Goal: Task Accomplishment & Management: Complete application form

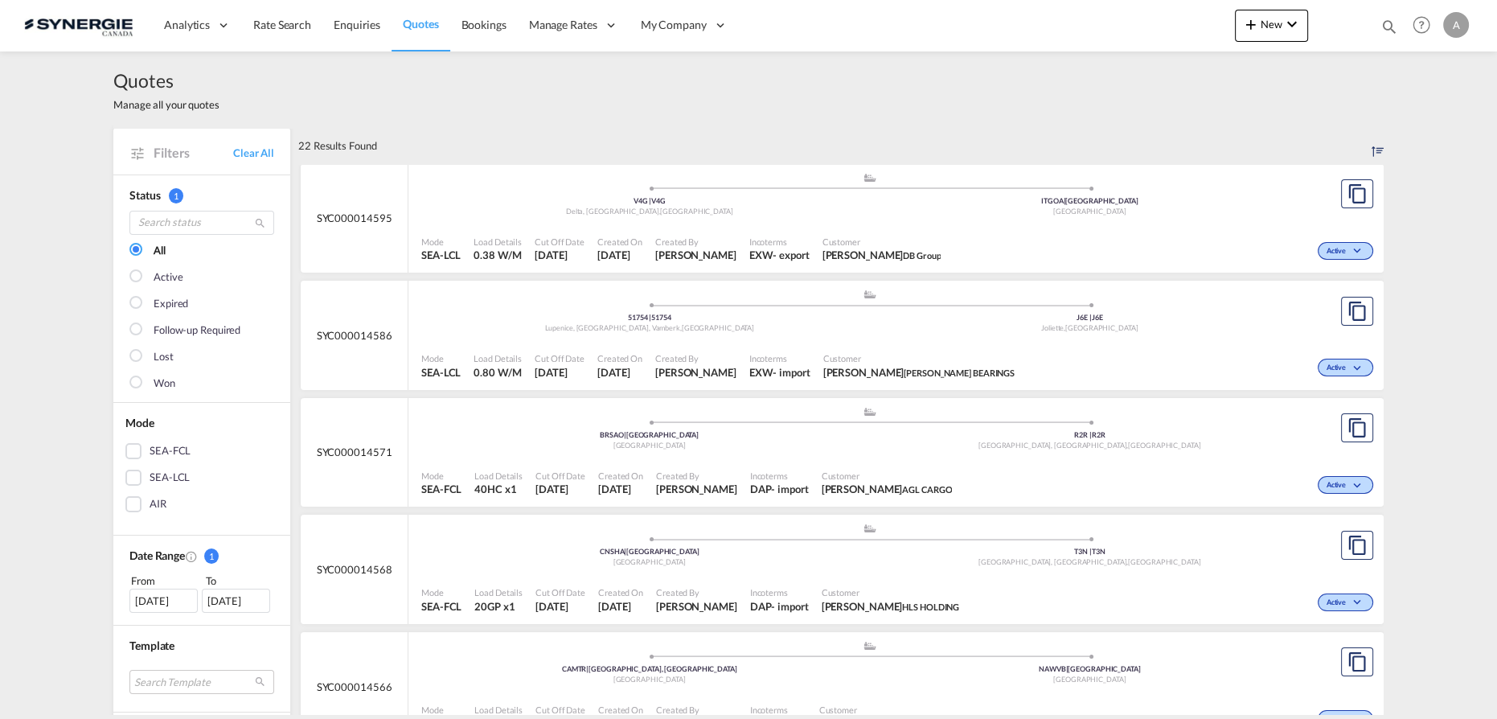
drag, startPoint x: 1391, startPoint y: 28, endPoint x: 1210, endPoint y: 51, distance: 182.3
click at [1391, 29] on md-icon "icon-magnify" at bounding box center [1390, 27] width 18 height 18
click at [1123, 35] on select "Bookings Quotes Enquiries" at bounding box center [1133, 26] width 76 height 29
select select "Quotes"
click at [1095, 12] on select "Bookings Quotes Enquiries" at bounding box center [1133, 26] width 76 height 29
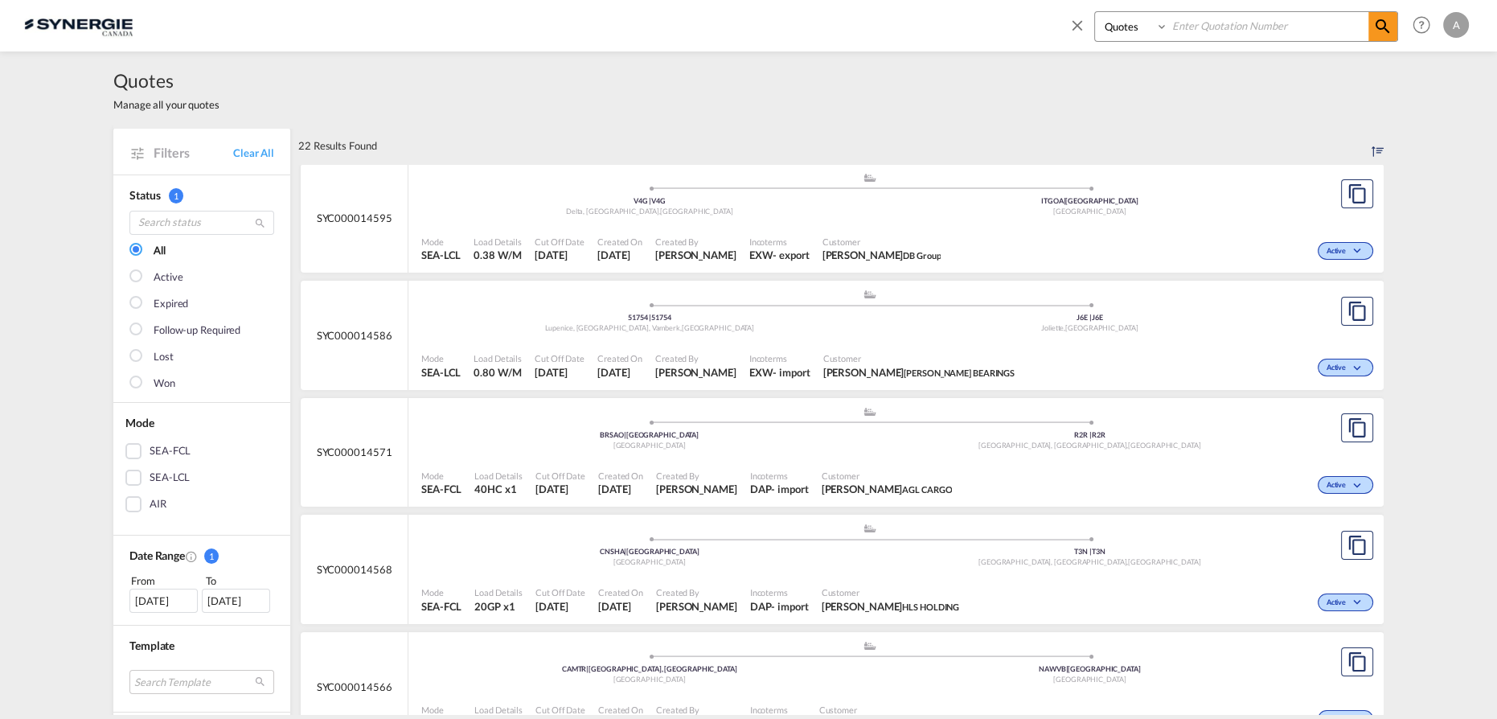
click at [1225, 22] on input at bounding box center [1268, 26] width 200 height 28
type input "14440"
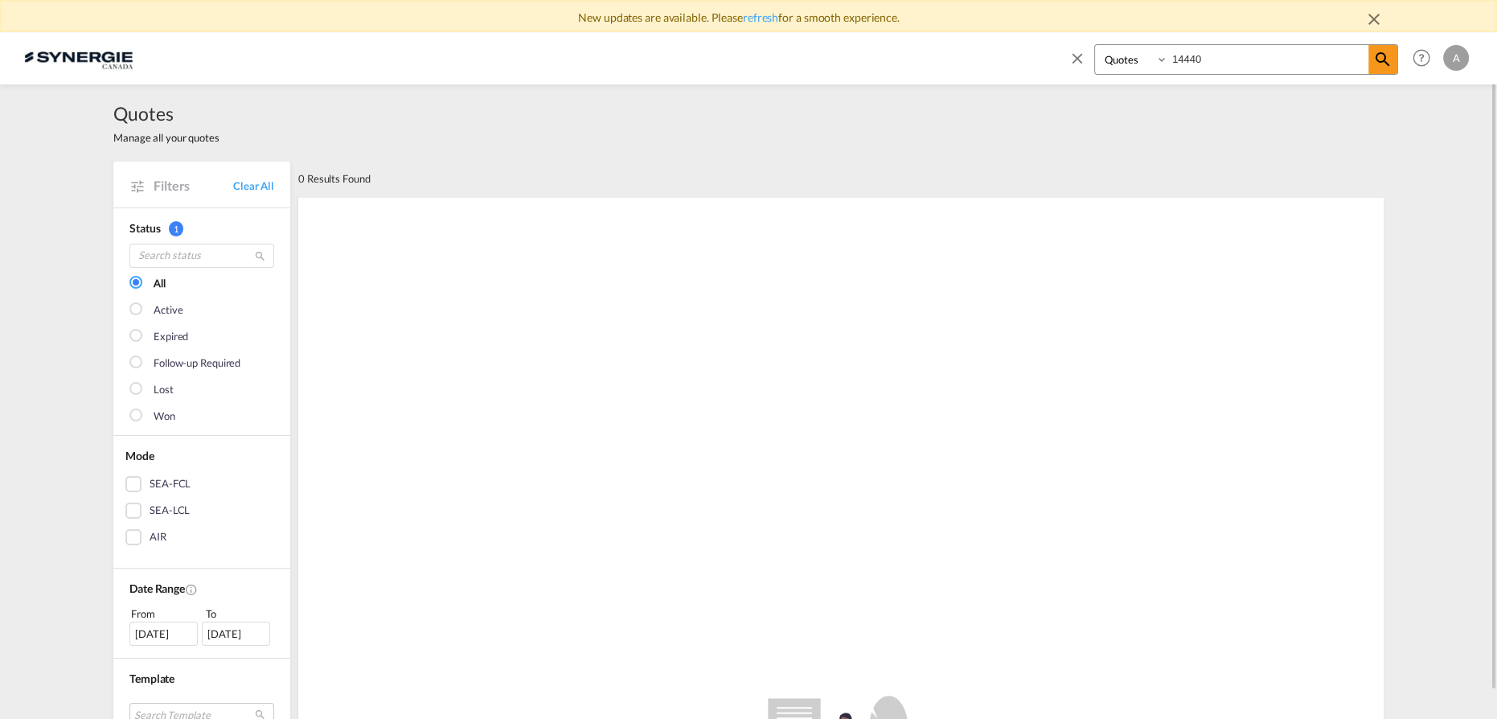
scroll to position [27, 0]
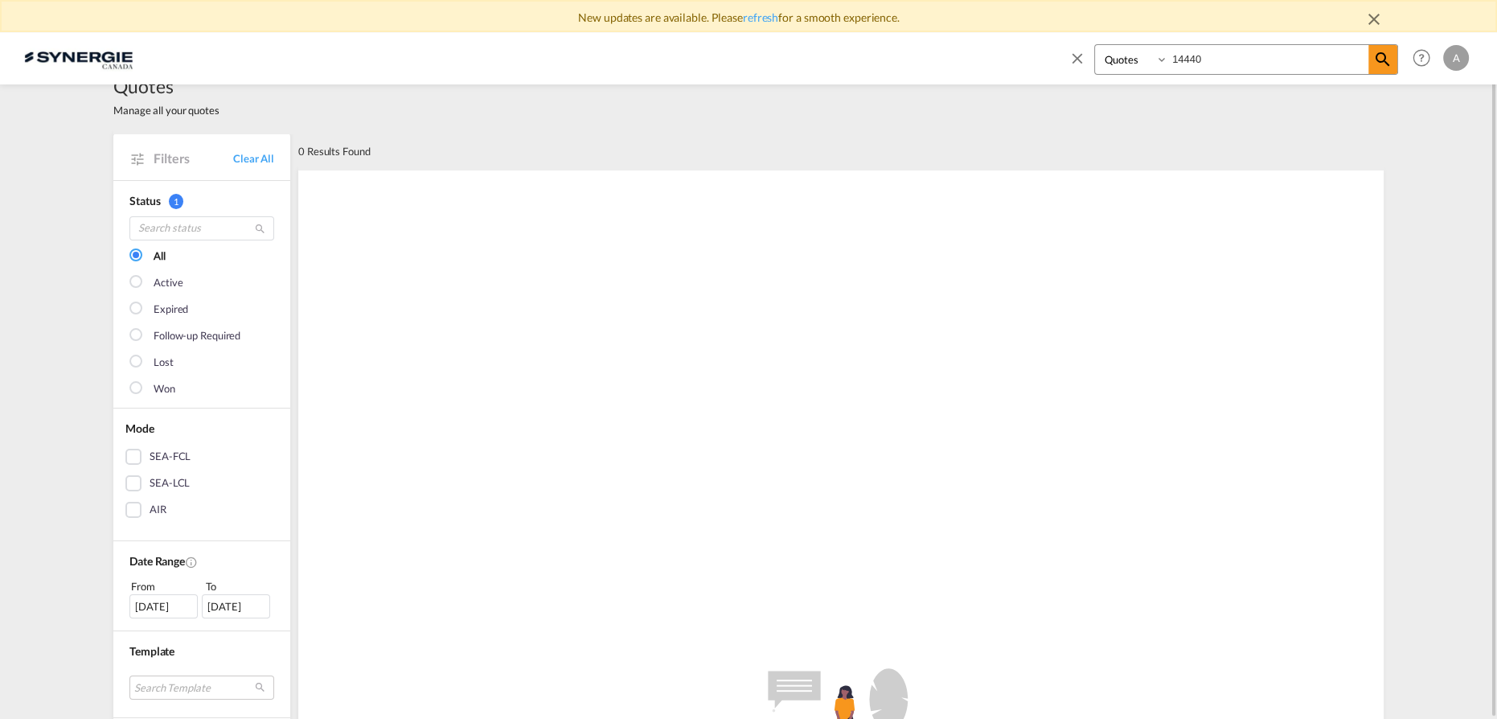
click at [769, 21] on link "refresh" at bounding box center [760, 17] width 35 height 14
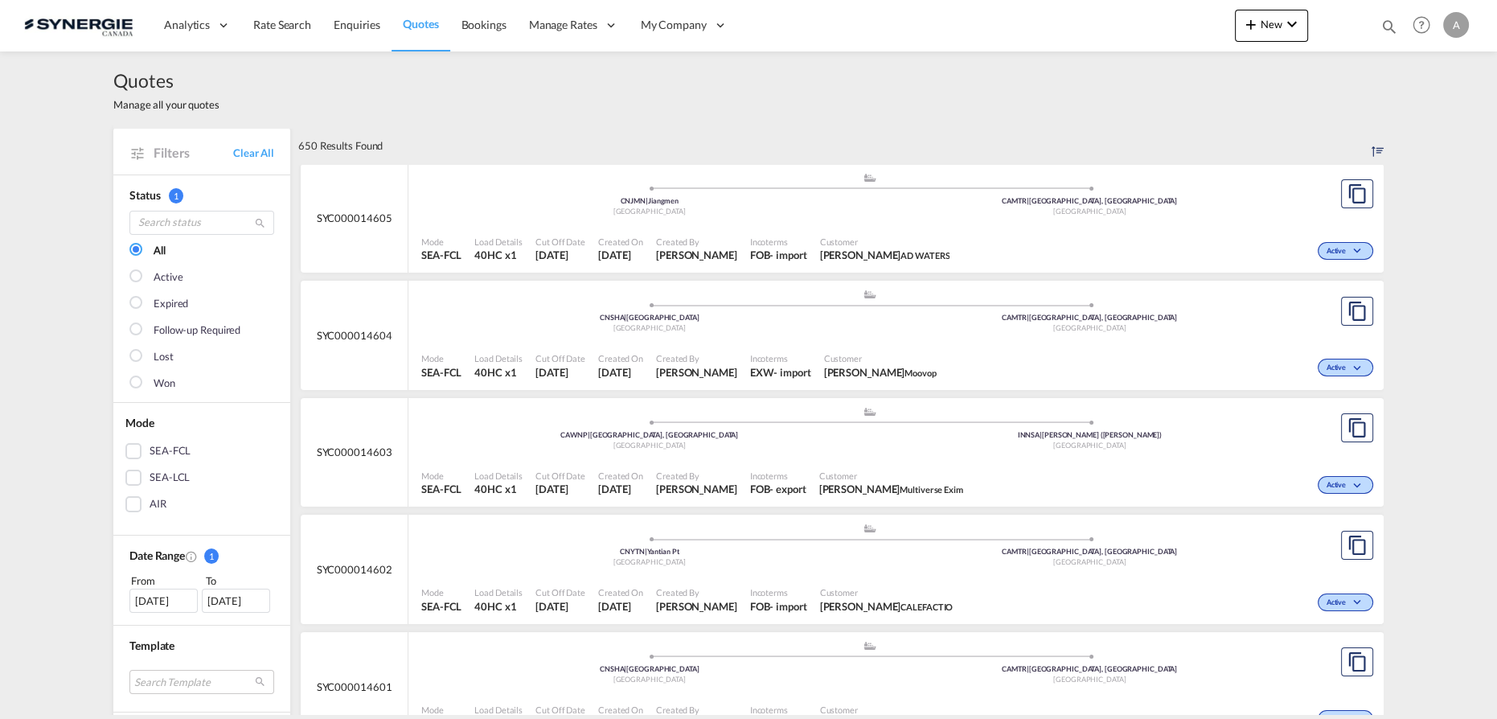
drag, startPoint x: 1387, startPoint y: 27, endPoint x: 1378, endPoint y: 27, distance: 8.9
click at [1389, 27] on md-icon "icon-magnify" at bounding box center [1390, 27] width 18 height 18
click at [1109, 35] on select "Bookings Quotes Enquiries" at bounding box center [1133, 26] width 76 height 29
select select "Quotes"
click at [1095, 12] on select "Bookings Quotes Enquiries" at bounding box center [1133, 26] width 76 height 29
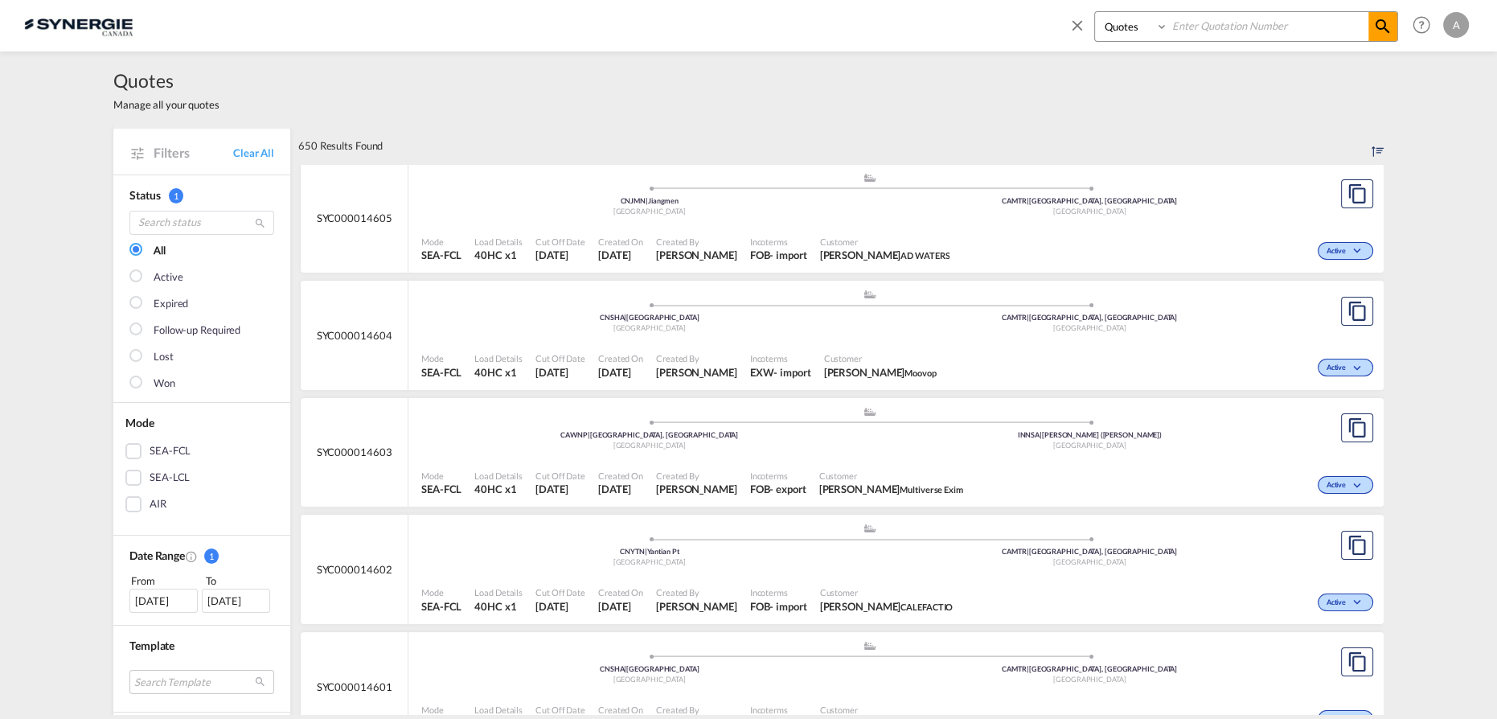
click at [1214, 31] on input at bounding box center [1268, 26] width 200 height 28
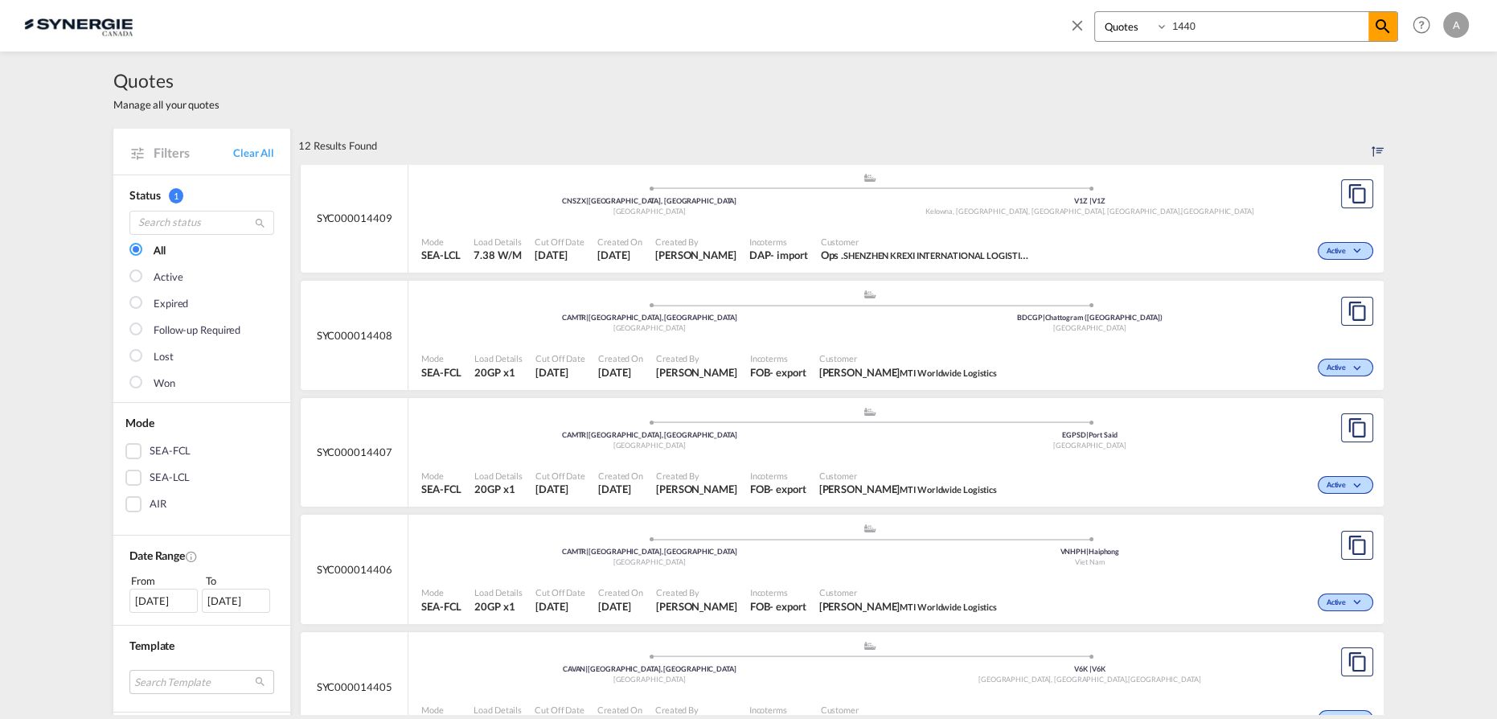
click at [1186, 26] on input "1440" at bounding box center [1268, 26] width 200 height 28
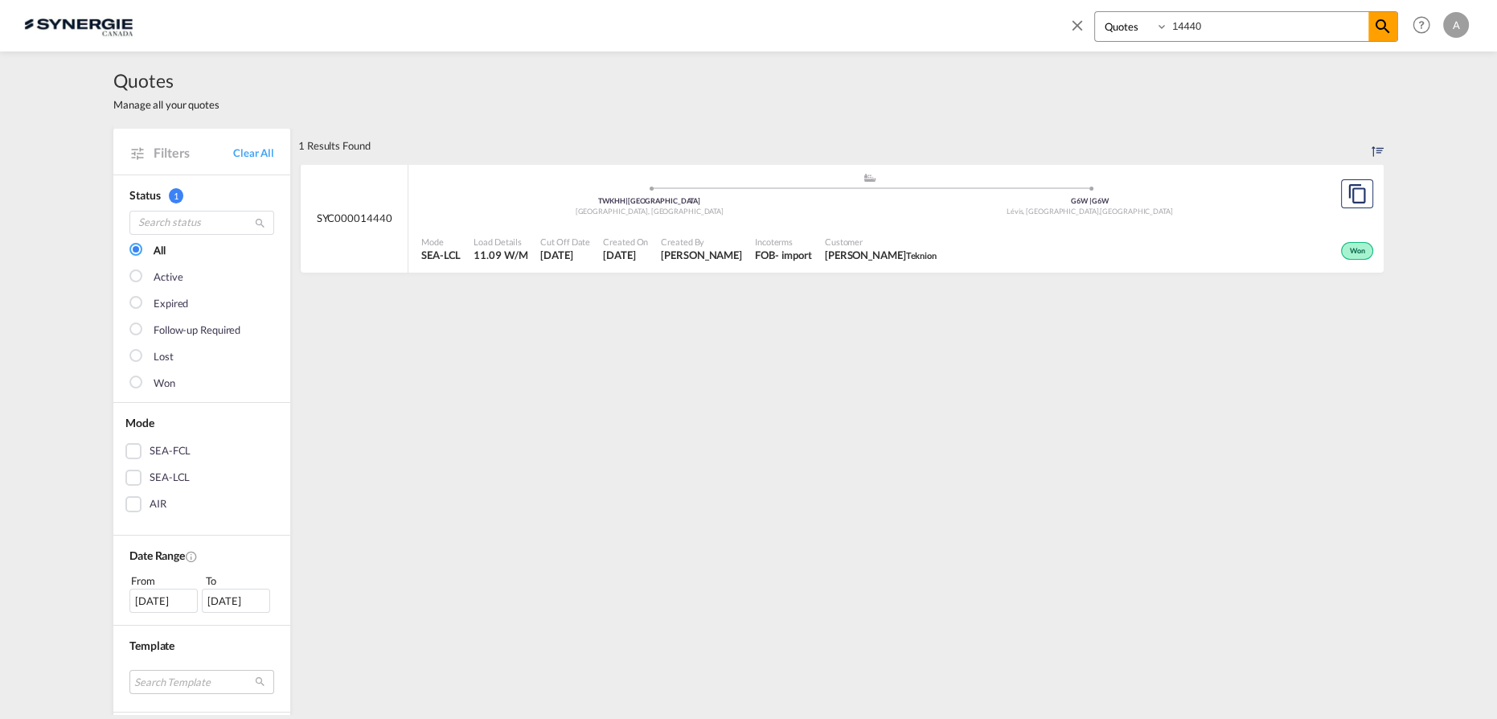
click at [1172, 16] on input "14440" at bounding box center [1268, 26] width 200 height 28
drag, startPoint x: 1155, startPoint y: 27, endPoint x: 956, endPoint y: 23, distance: 199.5
click at [986, 29] on div "Bookings Quotes Enquiries 14440 Help Resources Product Release A My Profile Log…" at bounding box center [748, 25] width 1449 height 50
click at [895, 251] on span "YANNICK ODIJK Rabelink" at bounding box center [879, 255] width 115 height 14
drag, startPoint x: 1202, startPoint y: 35, endPoint x: 1098, endPoint y: 25, distance: 104.2
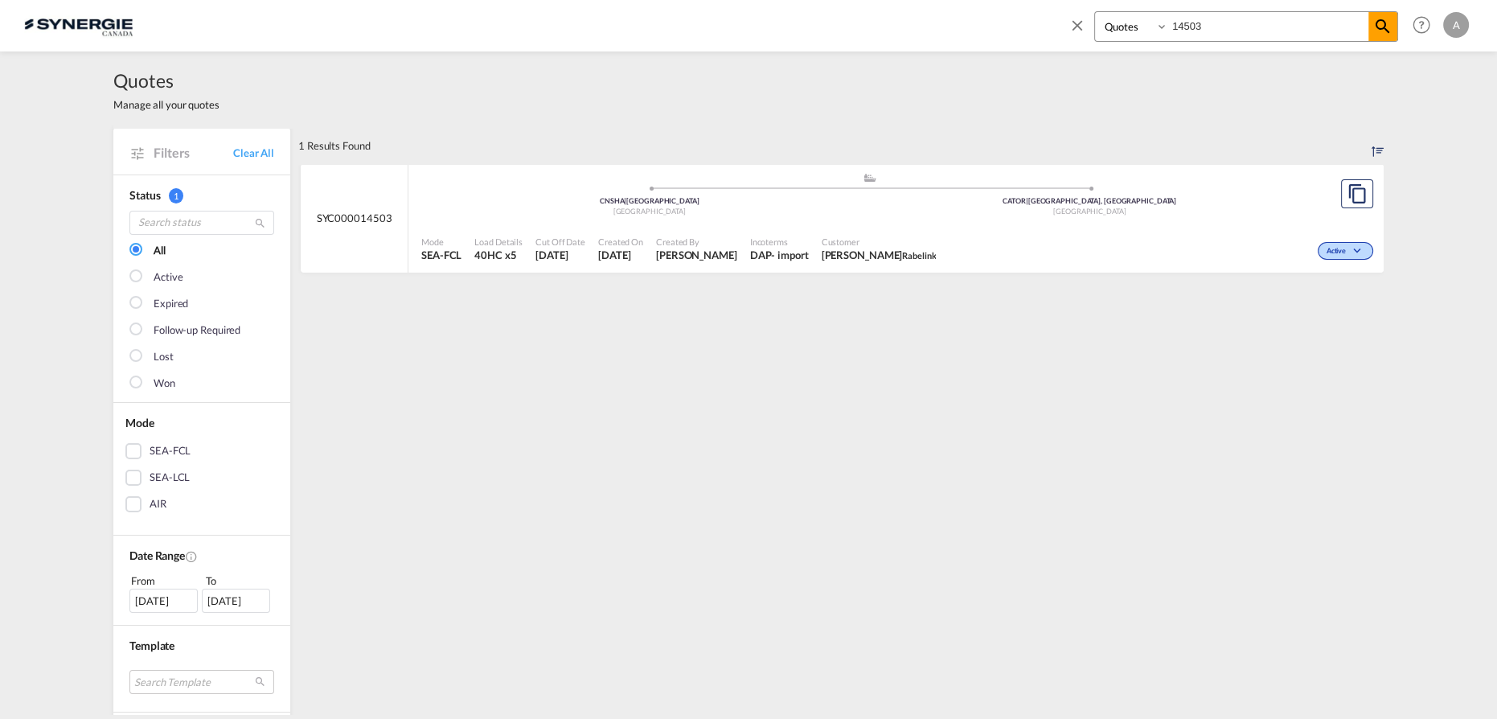
click at [1098, 25] on div "Bookings Quotes Enquiries 14503" at bounding box center [1246, 26] width 304 height 31
click at [1193, 27] on input "14125" at bounding box center [1268, 26] width 200 height 28
click at [1217, 31] on input "14126" at bounding box center [1268, 26] width 200 height 28
drag, startPoint x: 1217, startPoint y: 29, endPoint x: 1108, endPoint y: 27, distance: 109.4
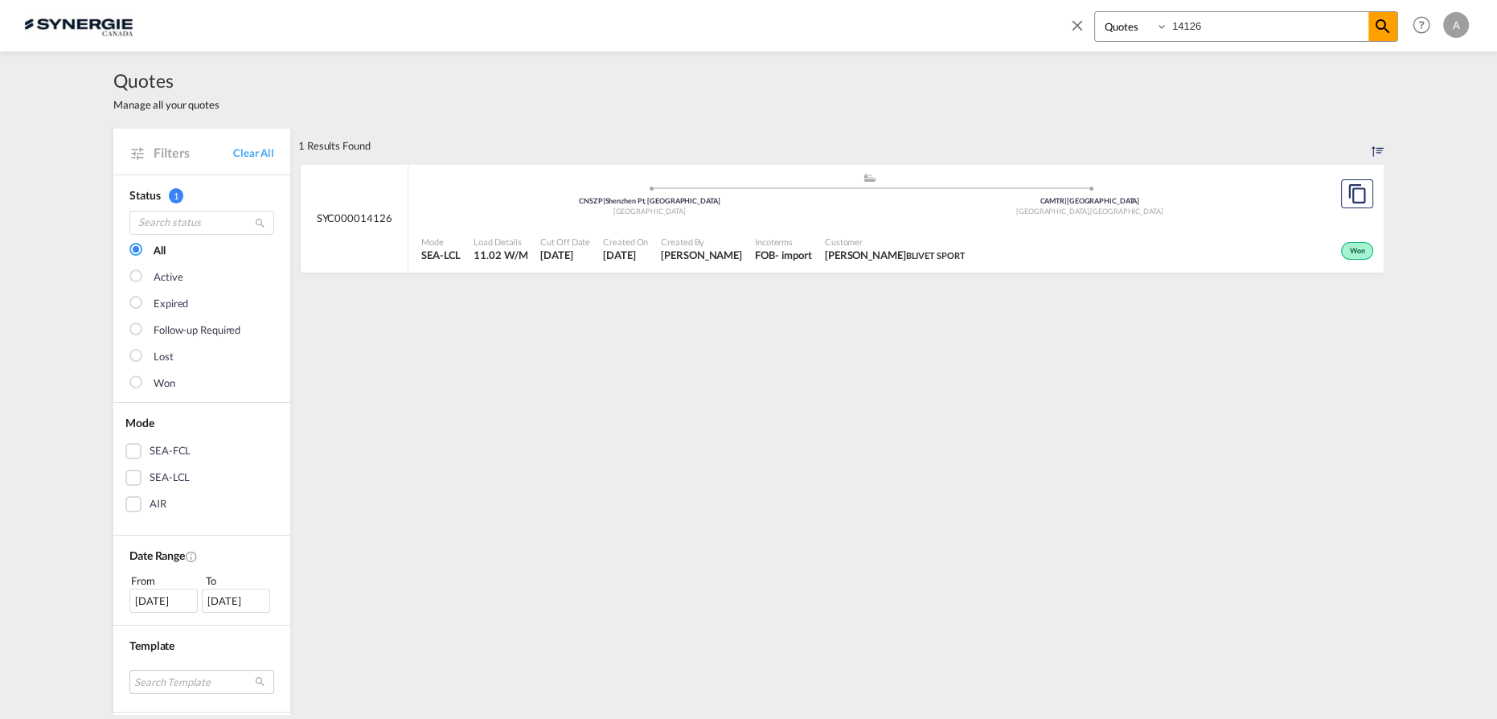
click at [1110, 27] on div "Bookings Quotes Enquiries 14126" at bounding box center [1246, 26] width 304 height 31
type input "14441"
click at [1018, 233] on div "Active" at bounding box center [1193, 249] width 367 height 40
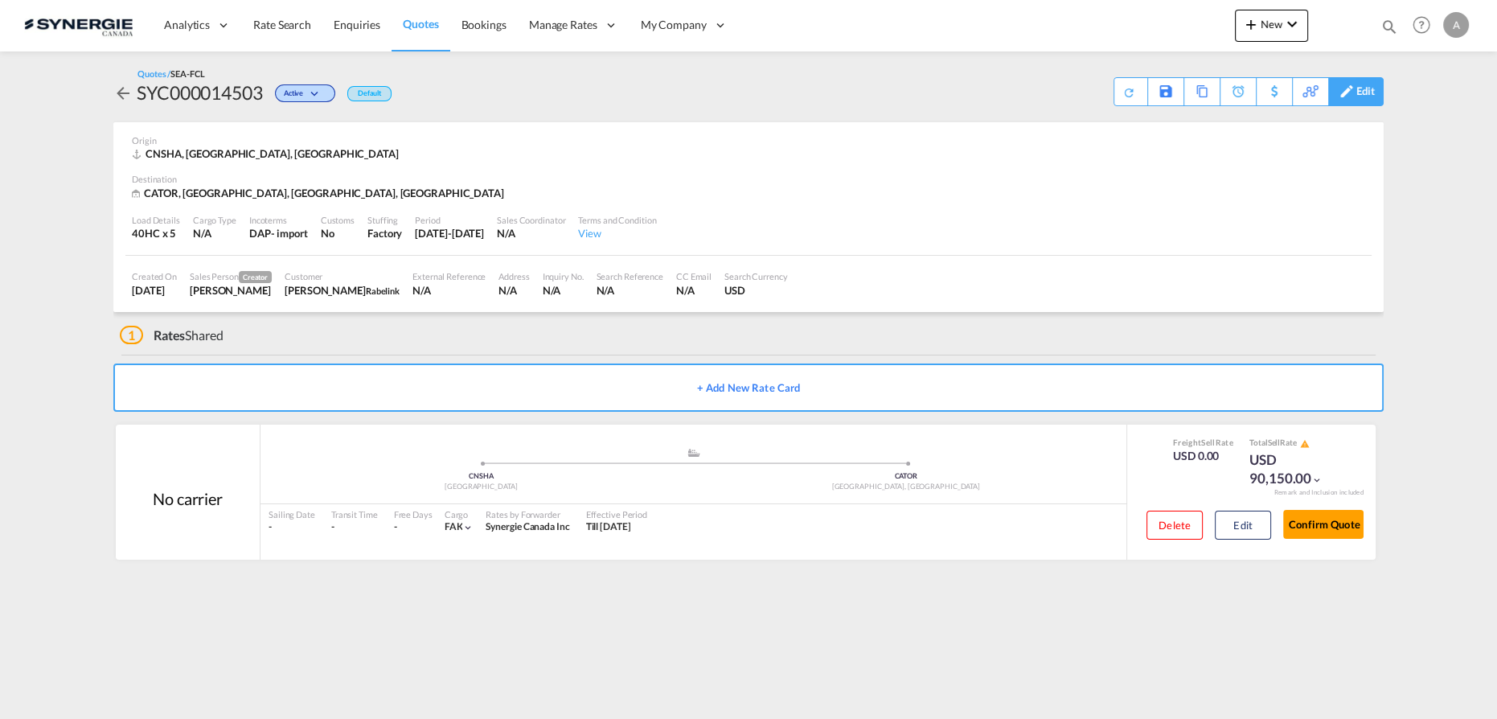
click at [1372, 92] on div "Edit" at bounding box center [1365, 91] width 18 height 27
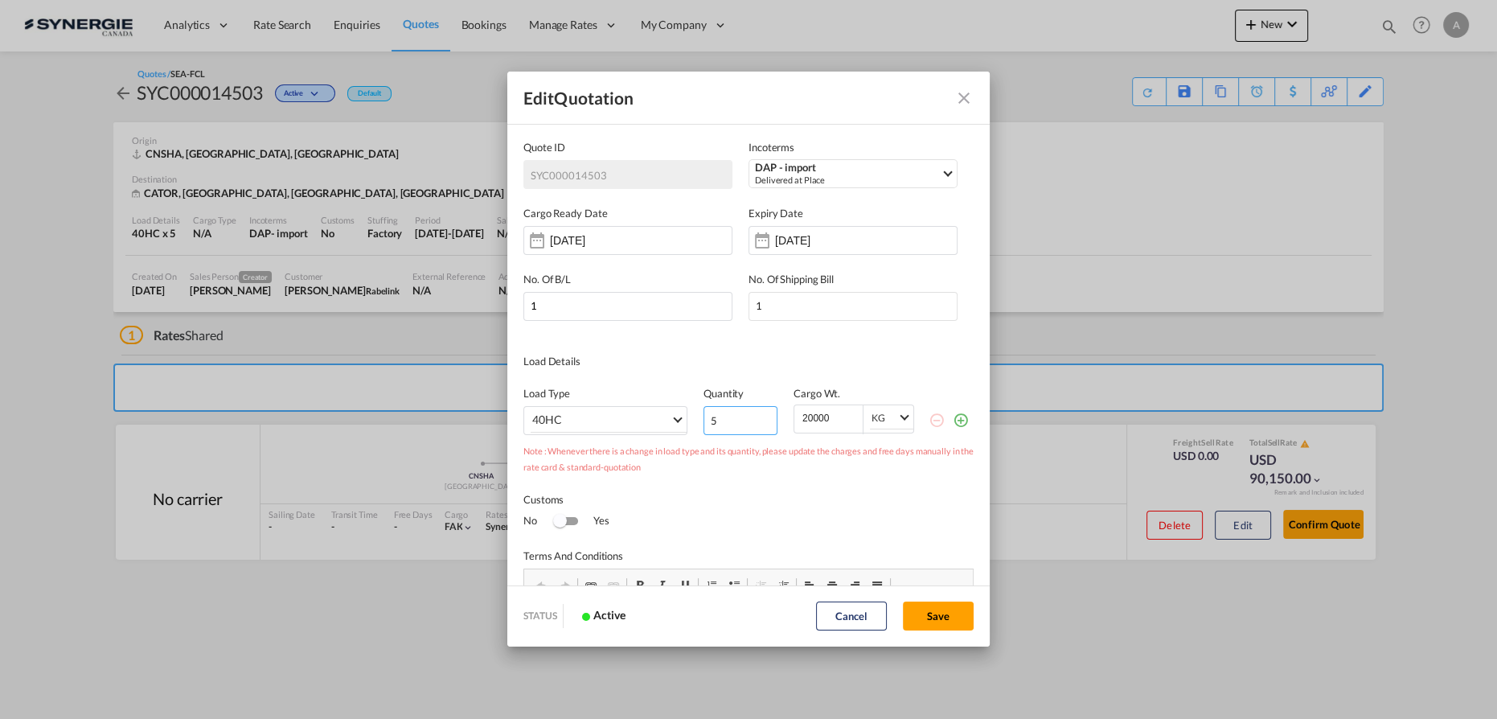
click at [735, 418] on input "5" at bounding box center [741, 420] width 74 height 29
click at [760, 418] on input "6" at bounding box center [741, 420] width 74 height 29
click at [759, 417] on input "7" at bounding box center [741, 420] width 74 height 29
click at [759, 417] on input "8" at bounding box center [741, 420] width 74 height 29
click at [759, 417] on input "9" at bounding box center [741, 420] width 74 height 29
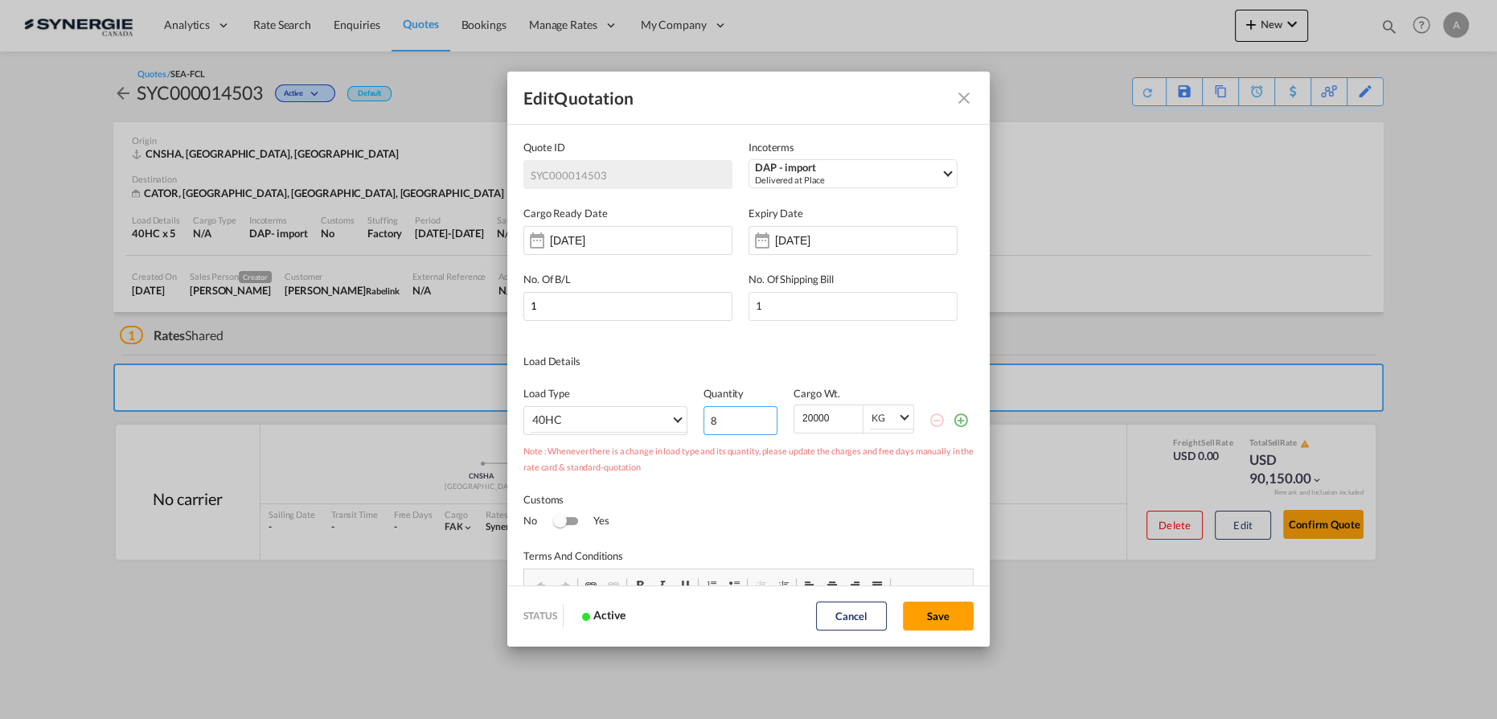
click at [759, 426] on input "8" at bounding box center [741, 420] width 74 height 29
click at [758, 426] on input "7" at bounding box center [741, 420] width 74 height 29
click at [758, 426] on input "6" at bounding box center [741, 420] width 74 height 29
click at [757, 425] on input "5" at bounding box center [741, 420] width 74 height 29
click at [757, 425] on input "4" at bounding box center [741, 420] width 74 height 29
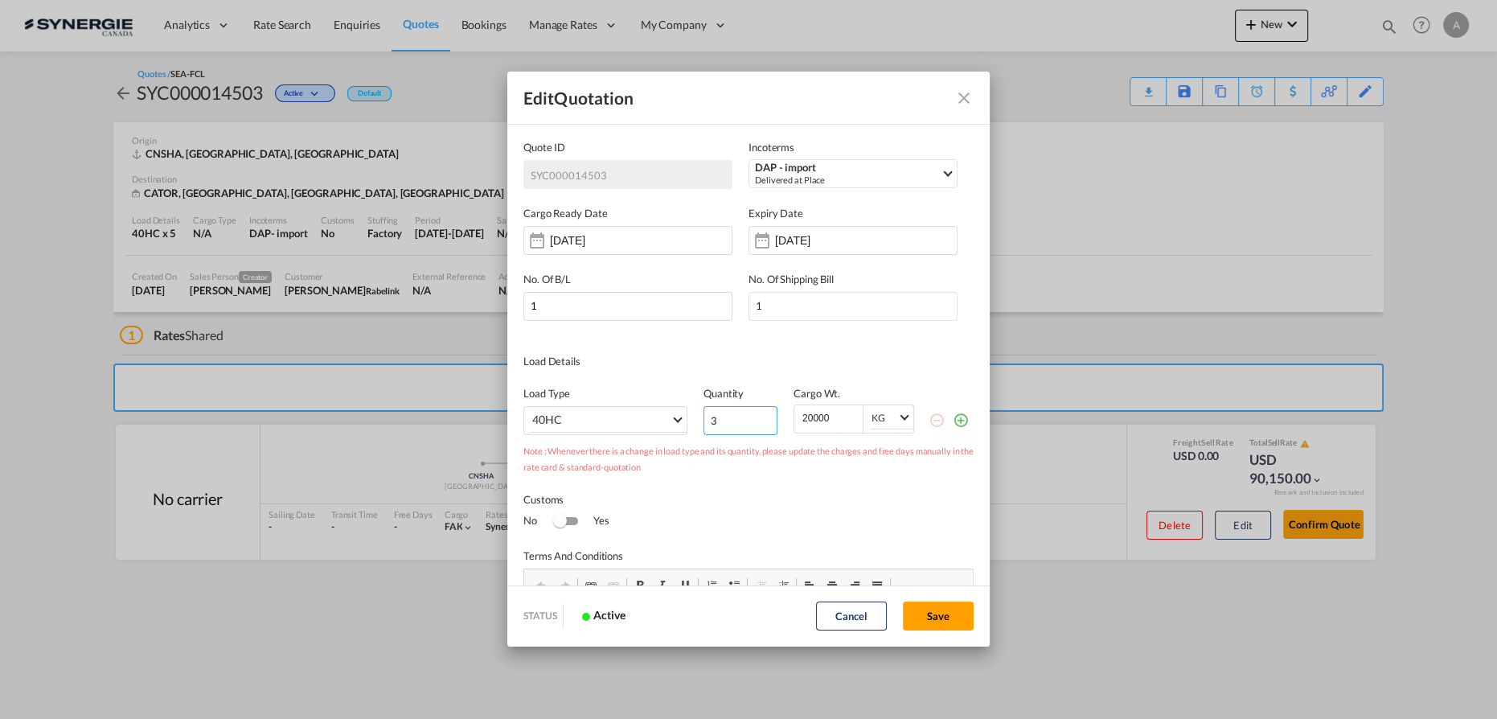
click at [757, 425] on input "3" at bounding box center [741, 420] width 74 height 29
type input "2"
click at [757, 425] on input "2" at bounding box center [741, 420] width 74 height 29
click at [921, 613] on button "Save" at bounding box center [938, 615] width 71 height 29
type input "02 Sep 2025"
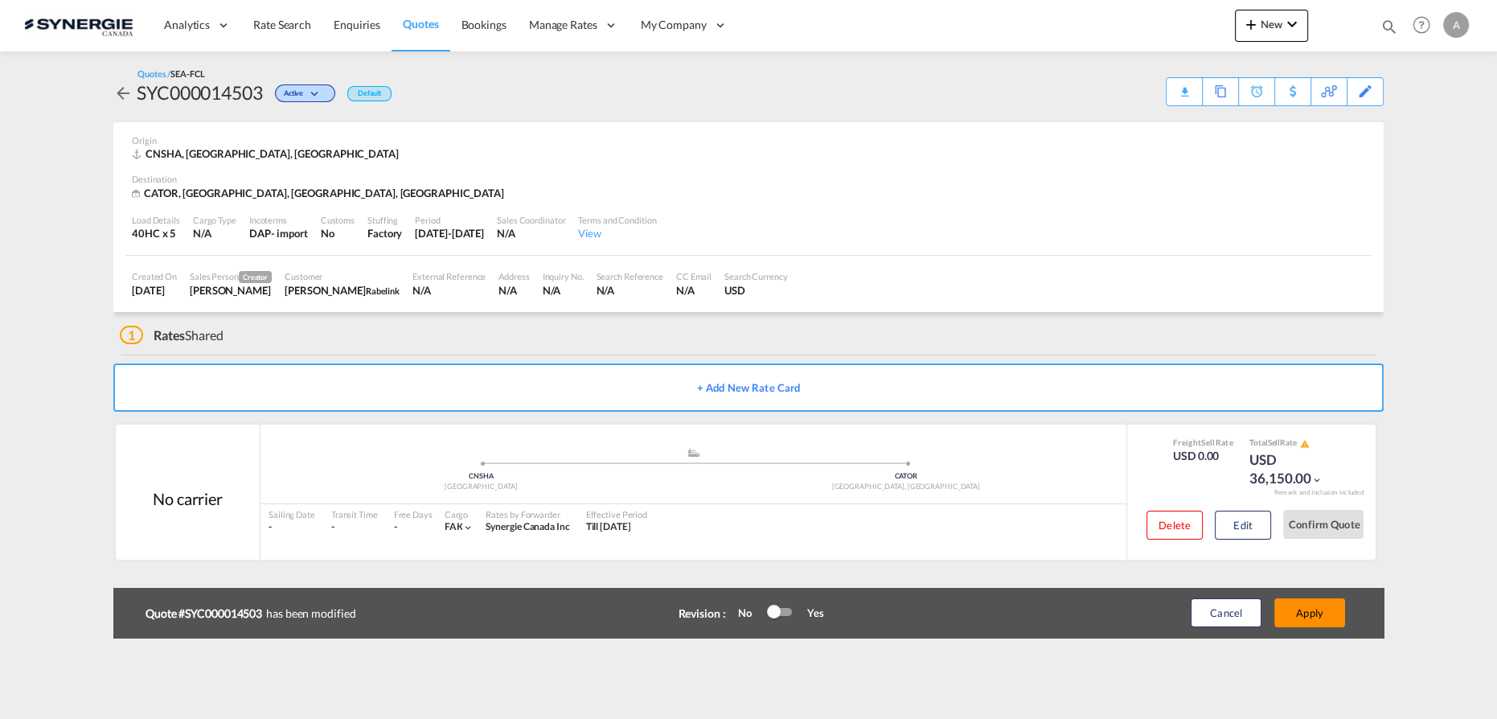
click at [1293, 614] on button "Apply" at bounding box center [1309, 612] width 71 height 29
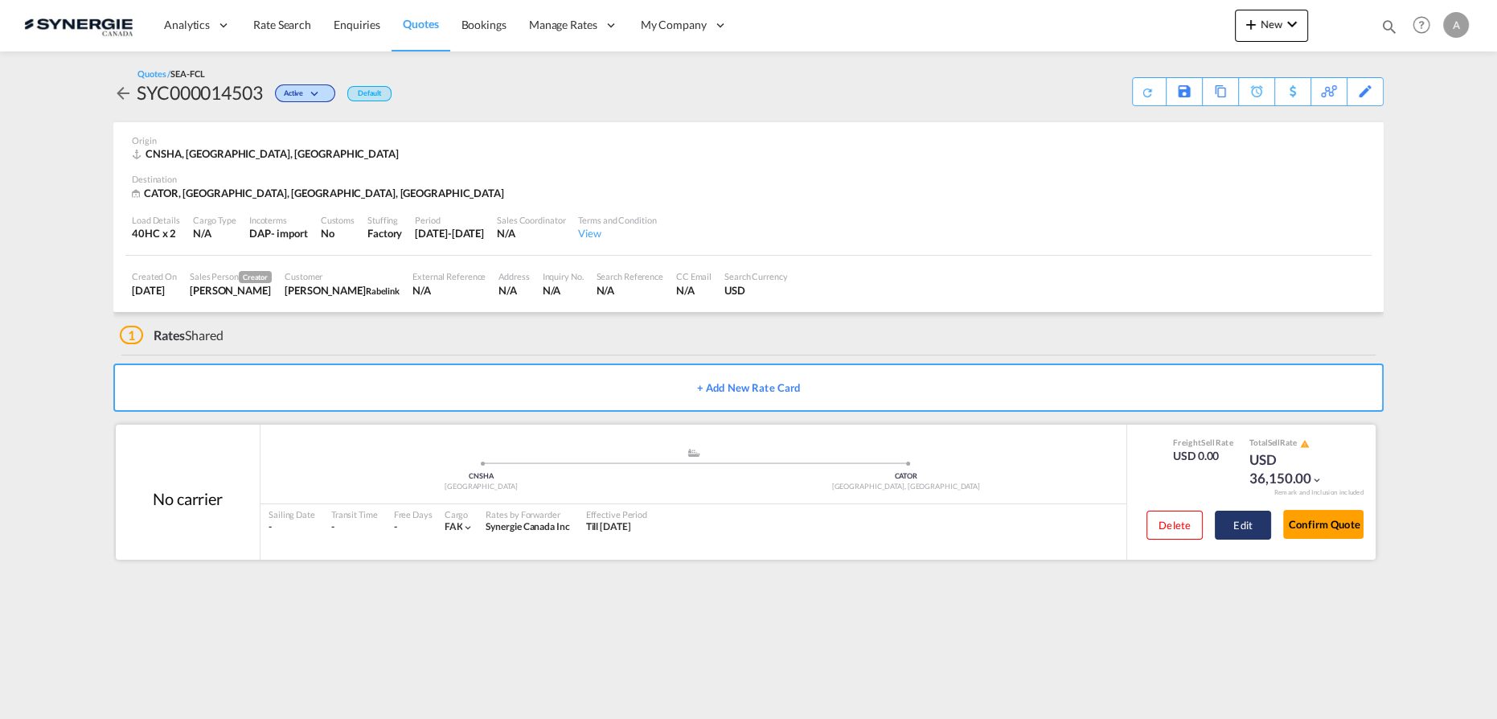
click at [1239, 538] on button "Edit" at bounding box center [1243, 525] width 56 height 29
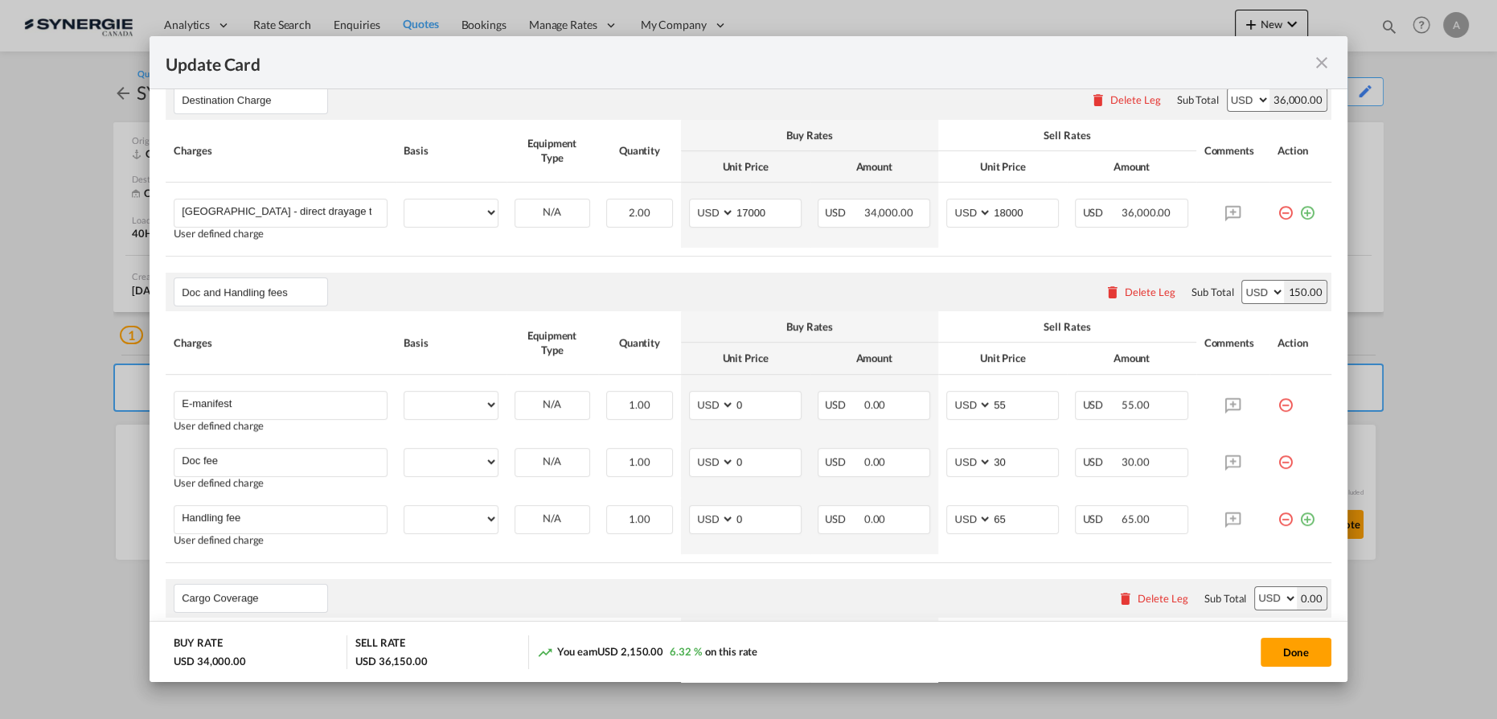
select select "per container"
select select "per B/L"
select select "per shipment"
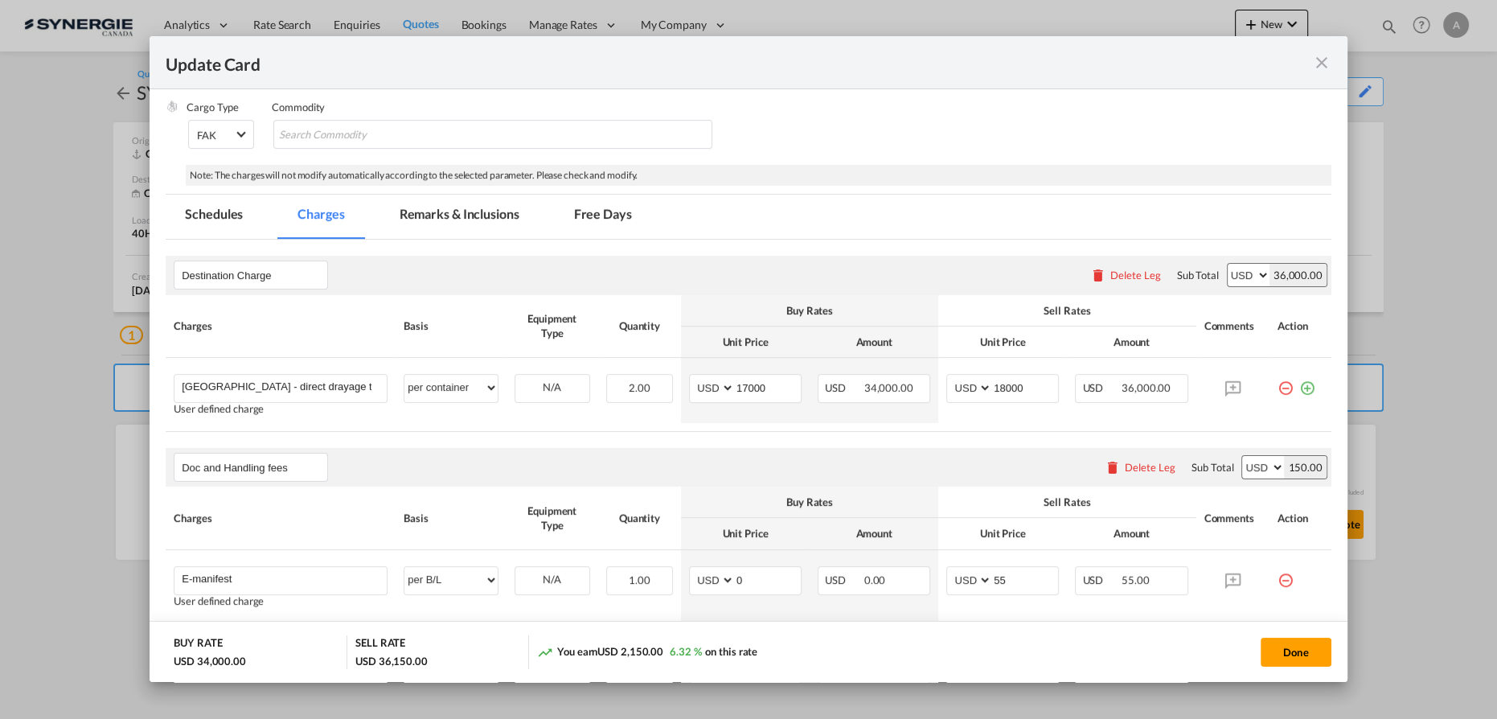
scroll to position [162, 0]
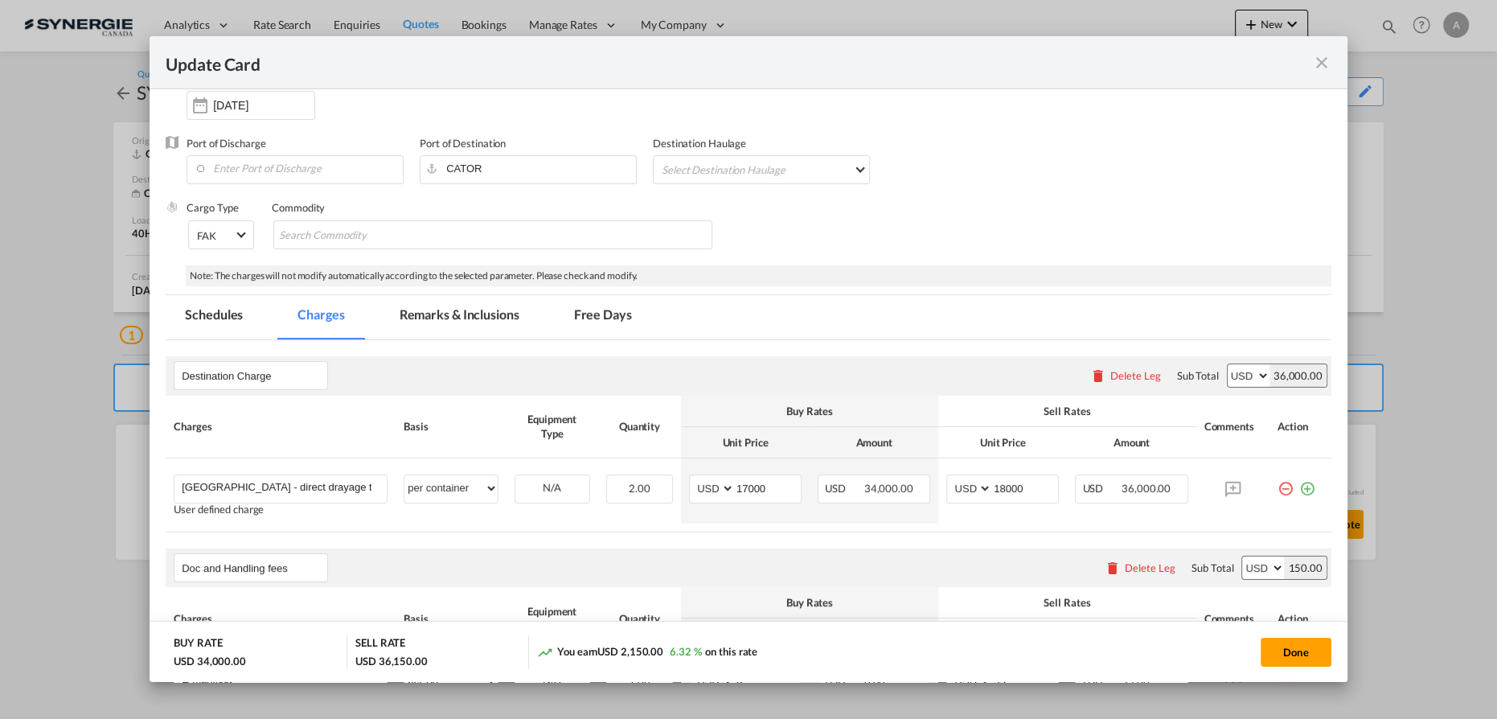
click at [1325, 61] on md-icon "icon-close fg-AAA8AD m-0 pointer" at bounding box center [1321, 62] width 19 height 19
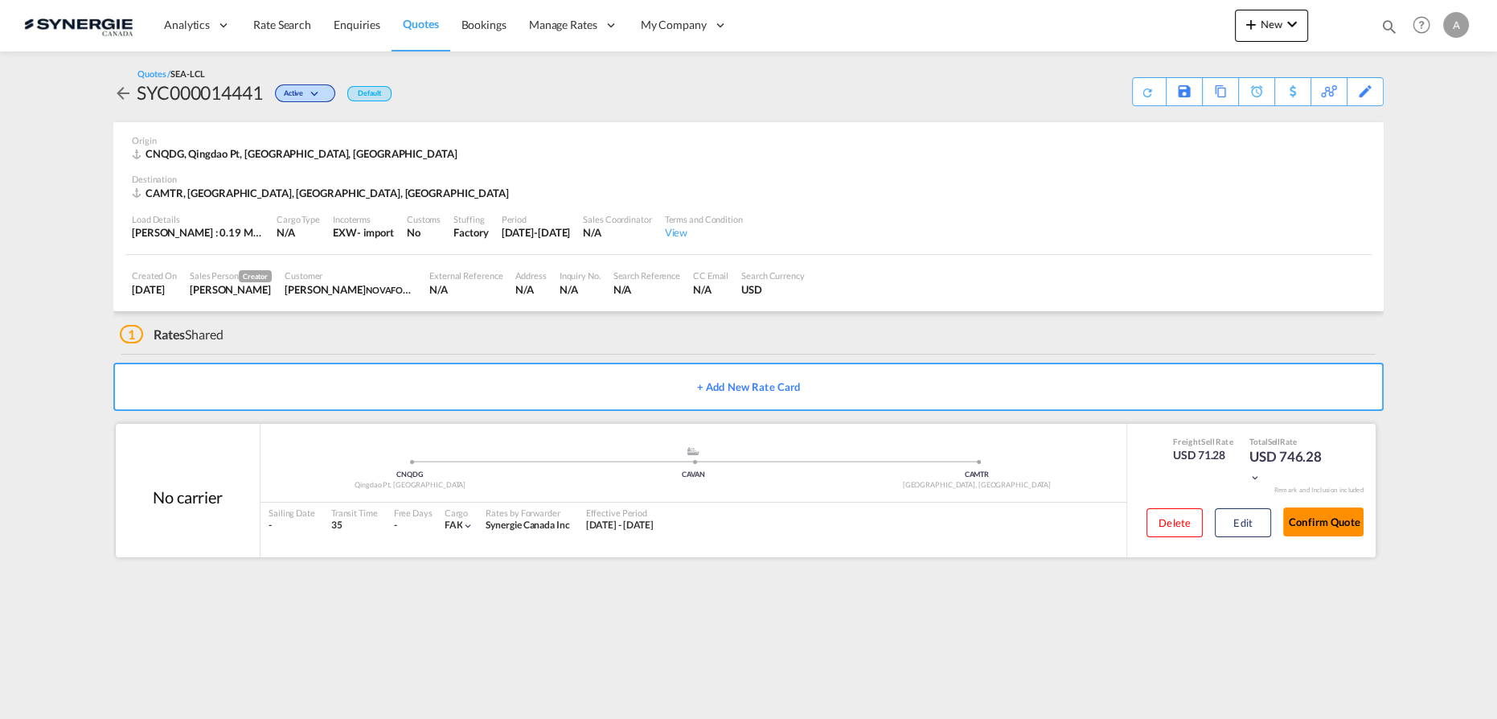
click at [1307, 518] on button "Confirm Quote" at bounding box center [1323, 521] width 80 height 29
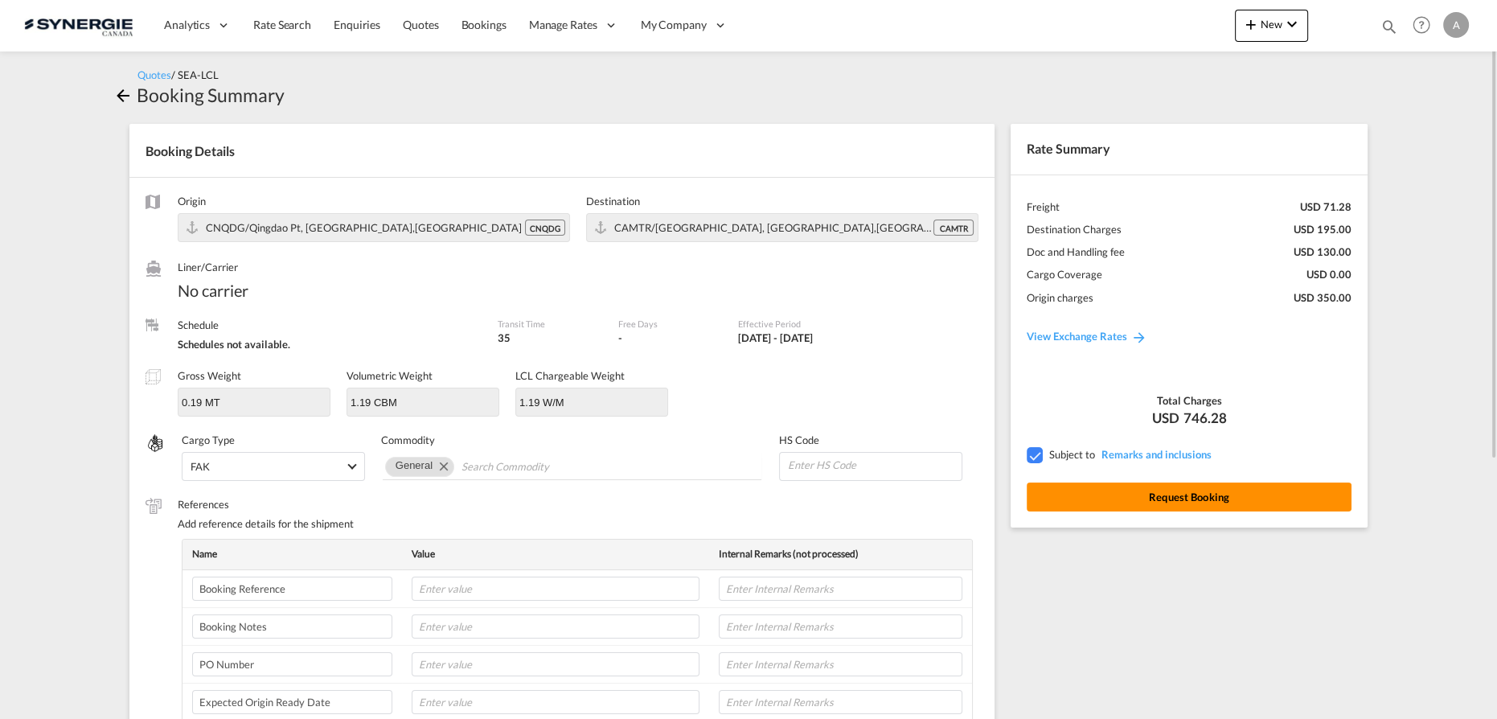
click at [1106, 502] on button "Request Booking" at bounding box center [1189, 496] width 325 height 29
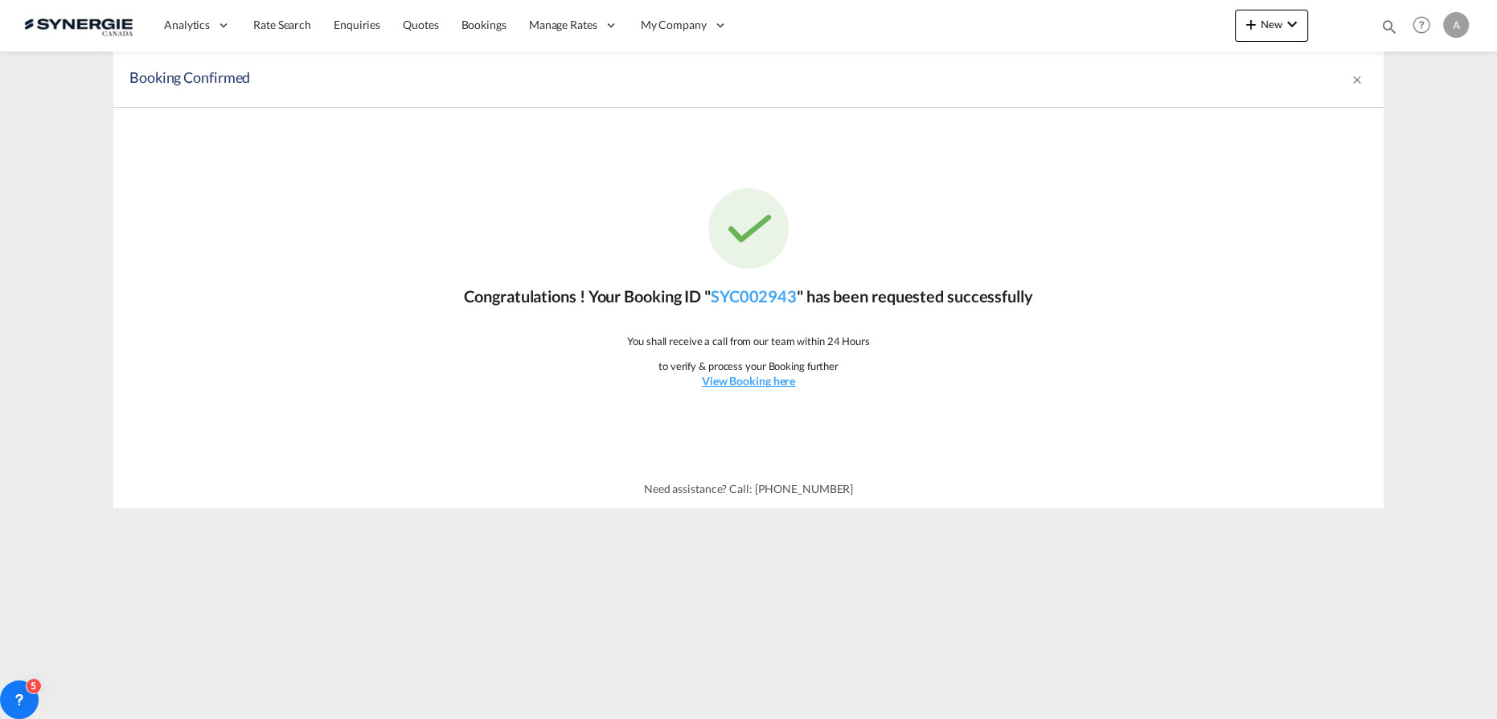
click at [714, 80] on div "Booking Confirmed" at bounding box center [624, 79] width 991 height 23
click at [1387, 22] on md-icon "icon-magnify" at bounding box center [1390, 27] width 18 height 18
click at [1135, 42] on div "Bookings Quotes Enquiries" at bounding box center [1234, 30] width 330 height 39
click at [1131, 37] on select "Bookings Quotes Enquiries" at bounding box center [1133, 26] width 76 height 29
select select "Quotes"
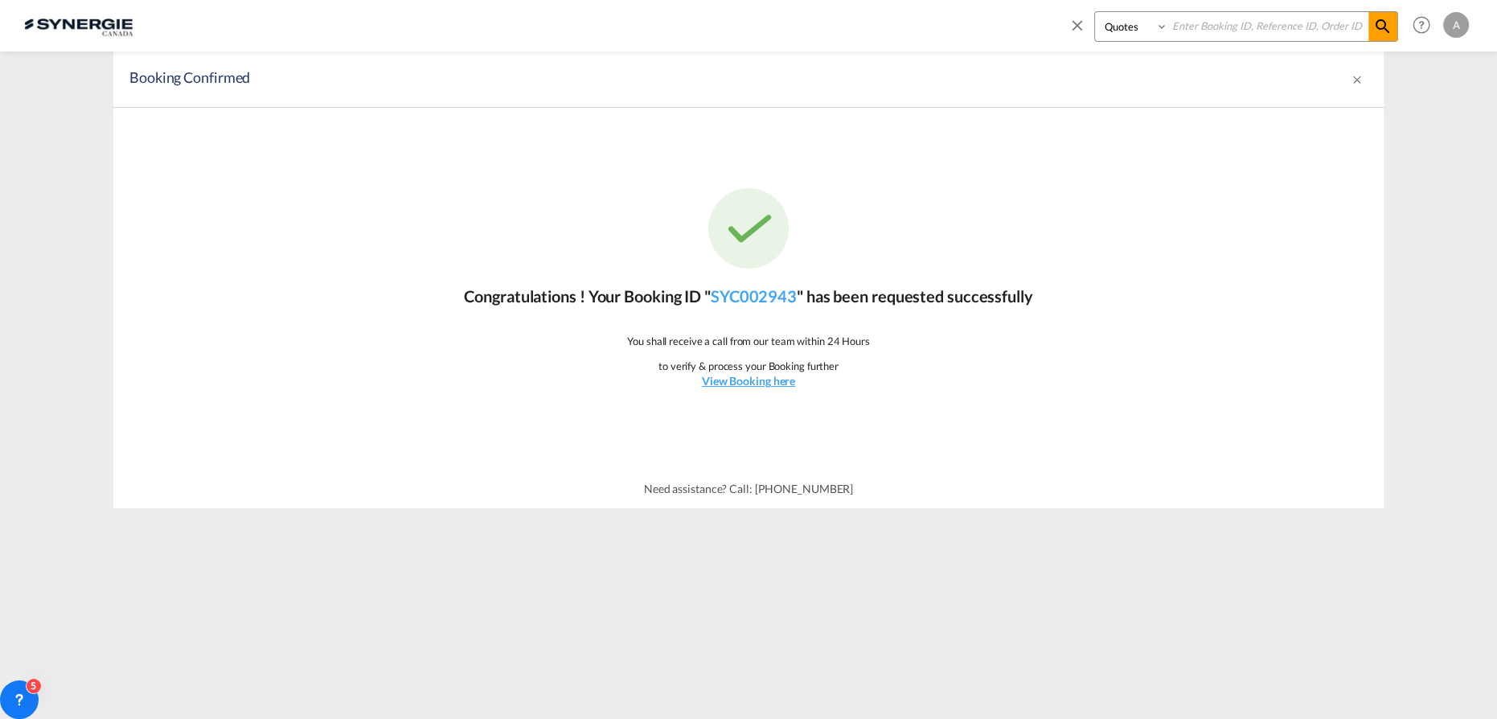
click at [1095, 12] on select "Bookings Quotes Enquiries" at bounding box center [1133, 26] width 76 height 29
click at [1220, 28] on input at bounding box center [1268, 26] width 200 height 28
type input "10012"
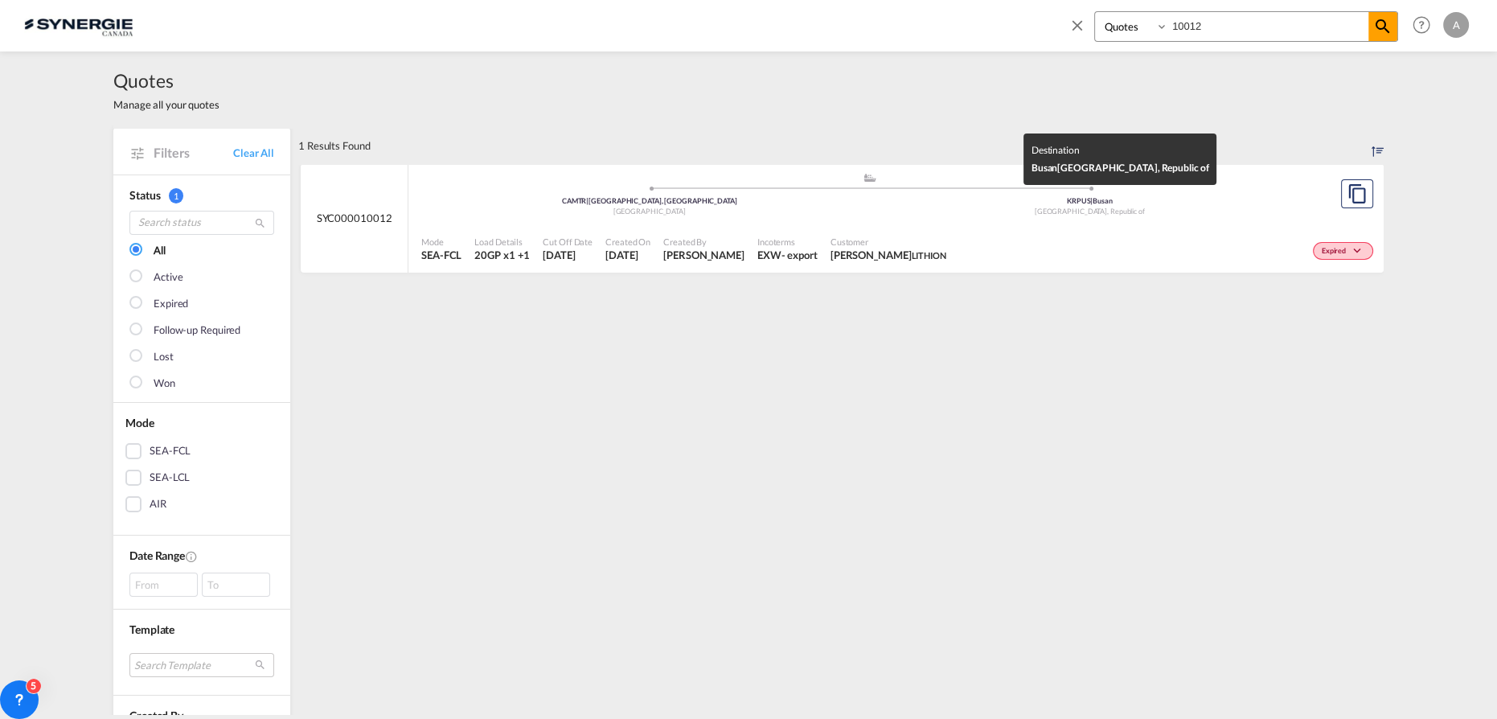
click at [880, 214] on div "Korea, Republic of" at bounding box center [1090, 212] width 441 height 10
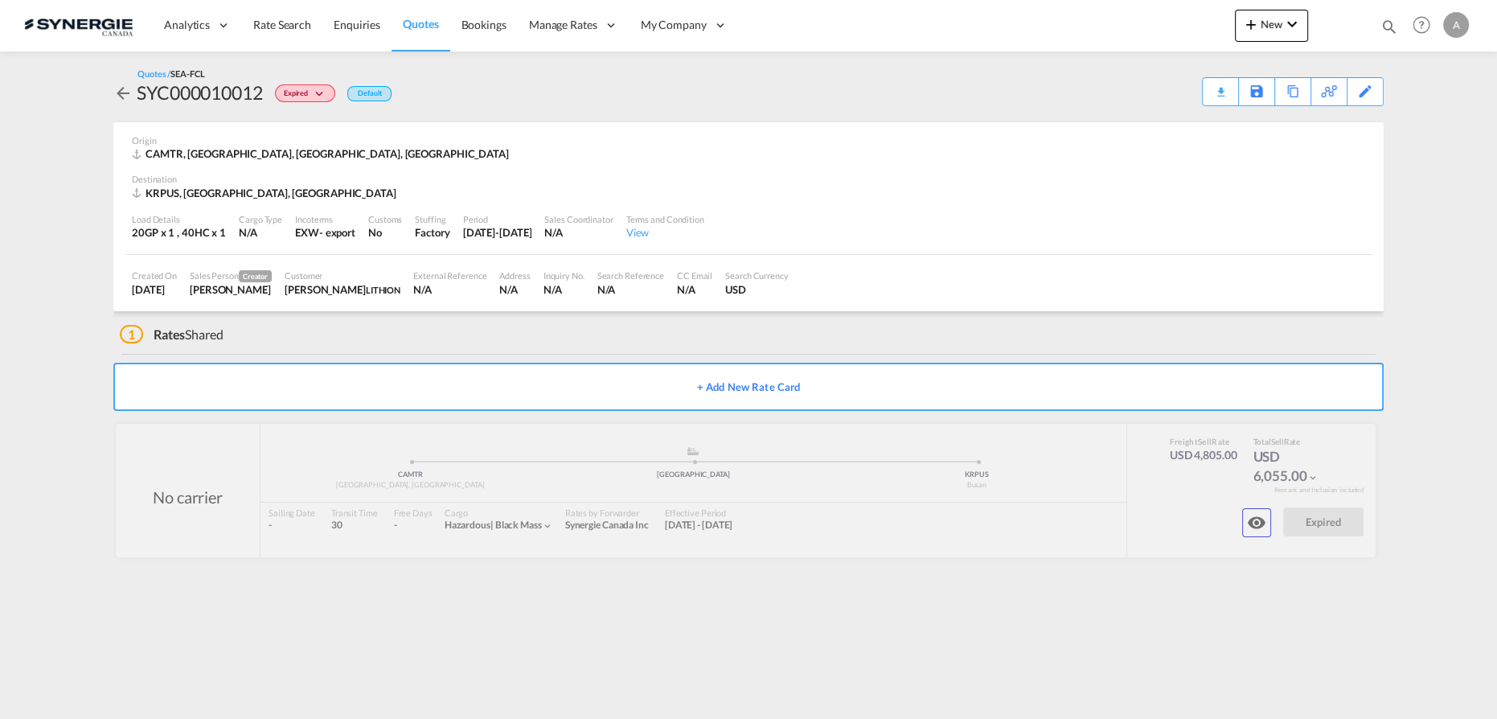
click at [831, 582] on div "Quotes / SEA-FCL SYC000010012 Expired Default Download Quote Save As Template C…" at bounding box center [748, 318] width 1270 height 534
click at [1260, 516] on md-icon "icon-eye" at bounding box center [1256, 522] width 19 height 19
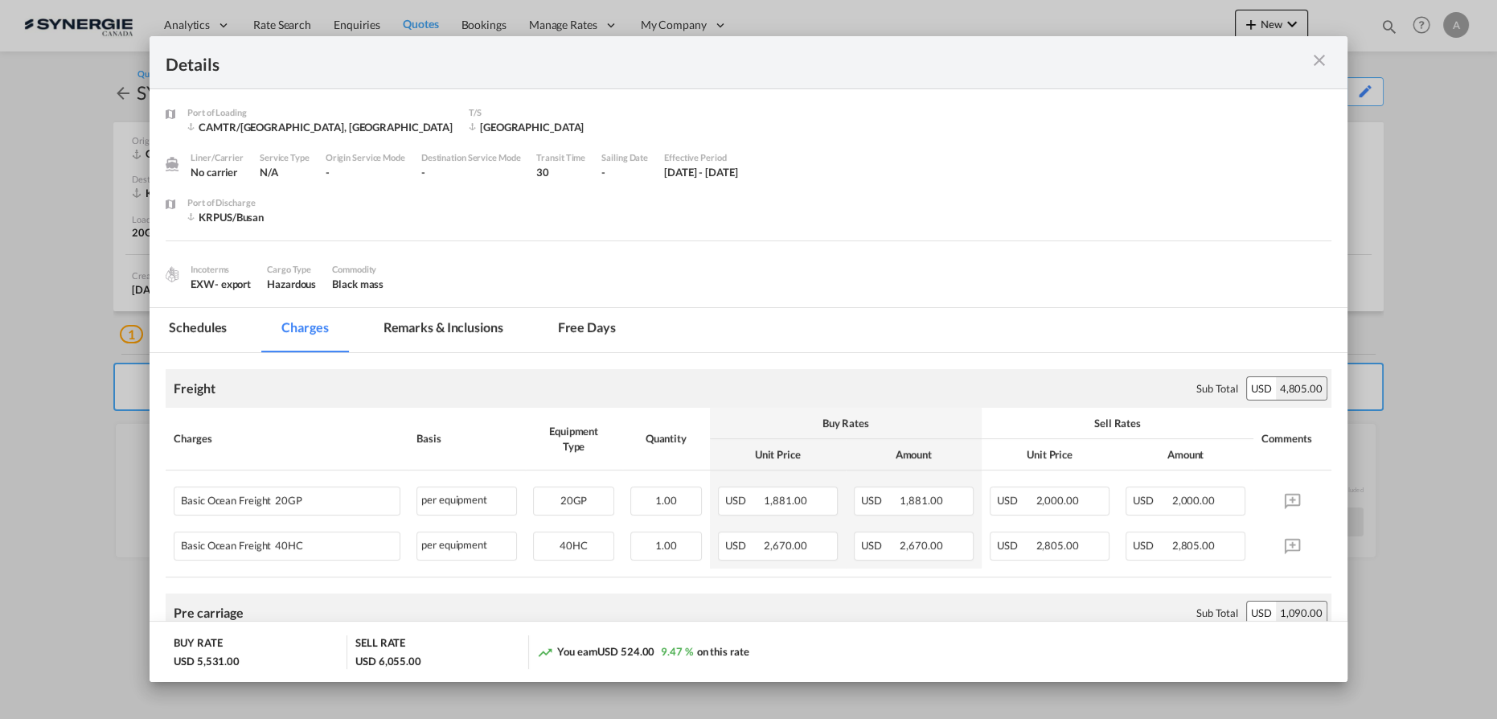
click at [461, 321] on md-tab-item "Remarks & Inclusions" at bounding box center [443, 330] width 158 height 44
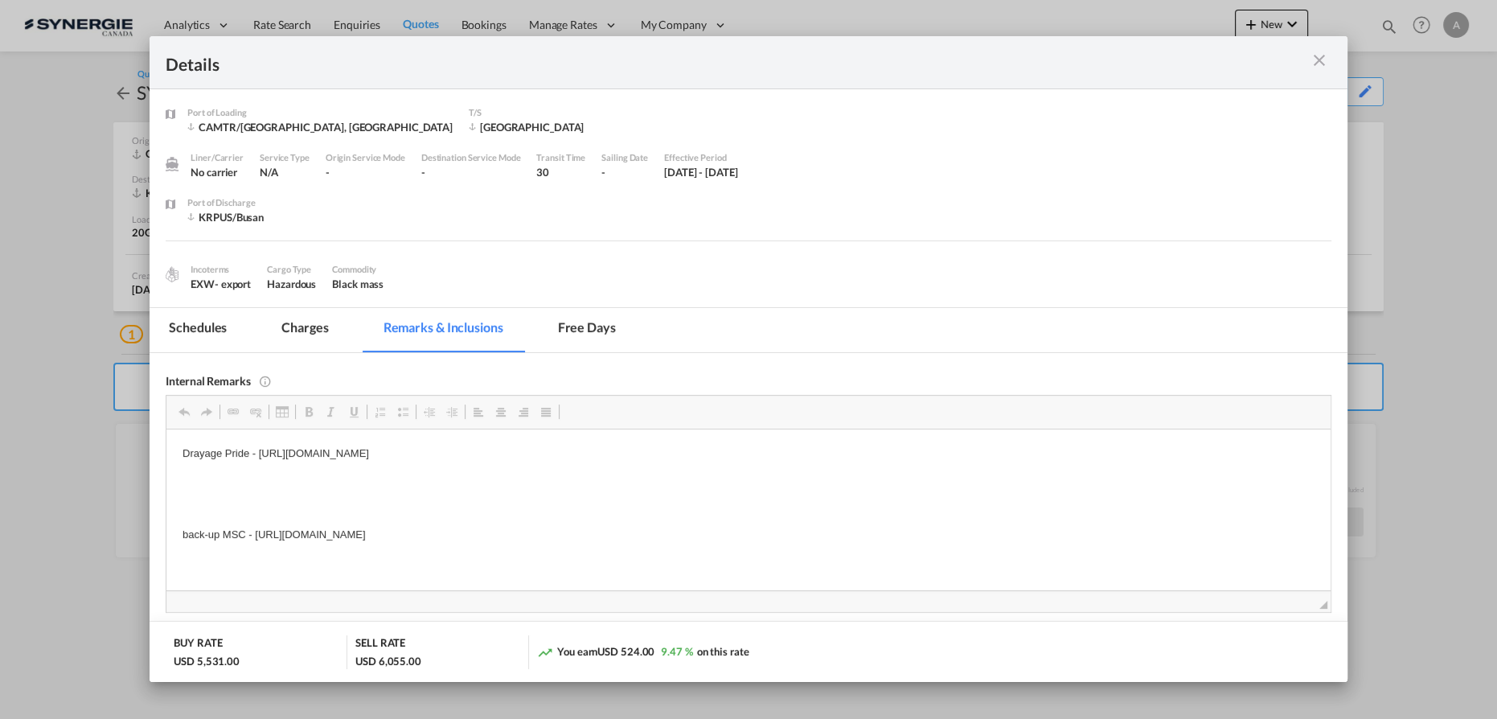
scroll to position [146, 0]
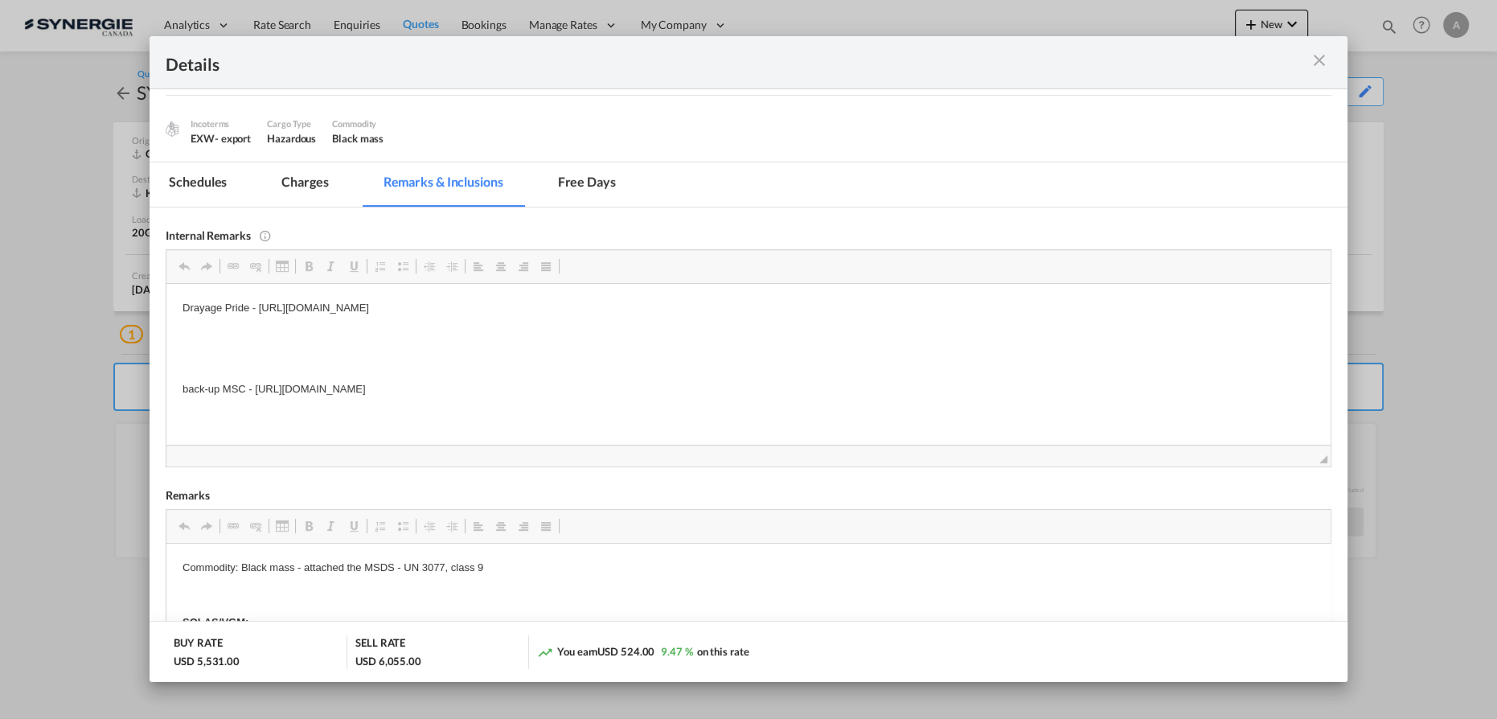
drag, startPoint x: 689, startPoint y: 390, endPoint x: 257, endPoint y: 383, distance: 431.8
click at [257, 383] on p "back-up MSC - [URL][DOMAIN_NAME]" at bounding box center [749, 388] width 1132 height 17
copy p "[URL][DOMAIN_NAME]"
